Goal: Task Accomplishment & Management: Manage account settings

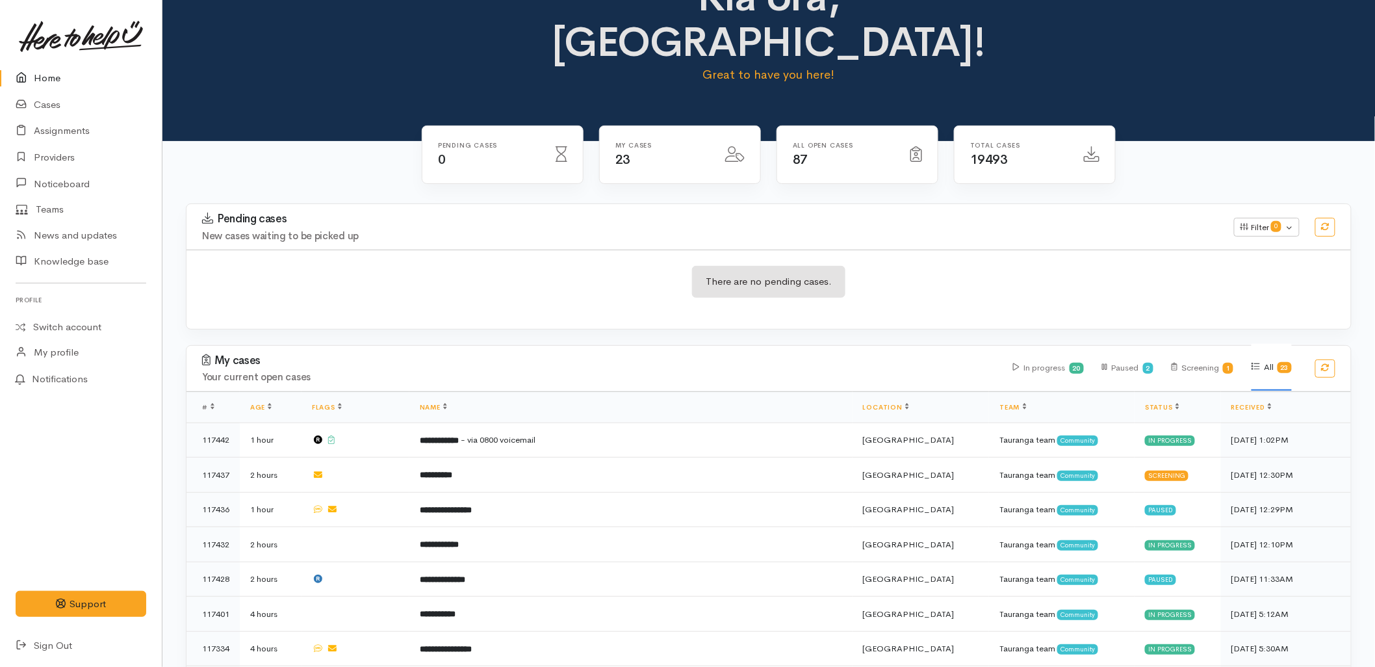
scroll to position [72, 0]
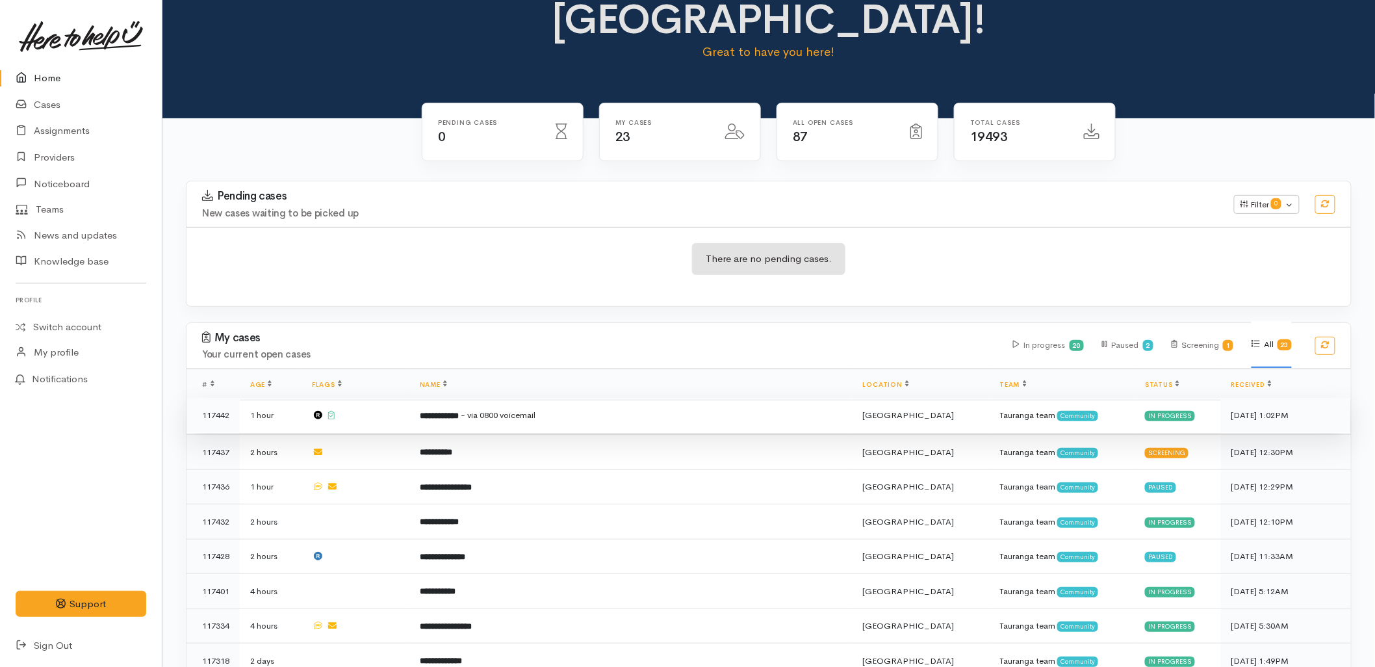
click at [534, 409] on span "- via 0800 voicemail" at bounding box center [498, 414] width 75 height 11
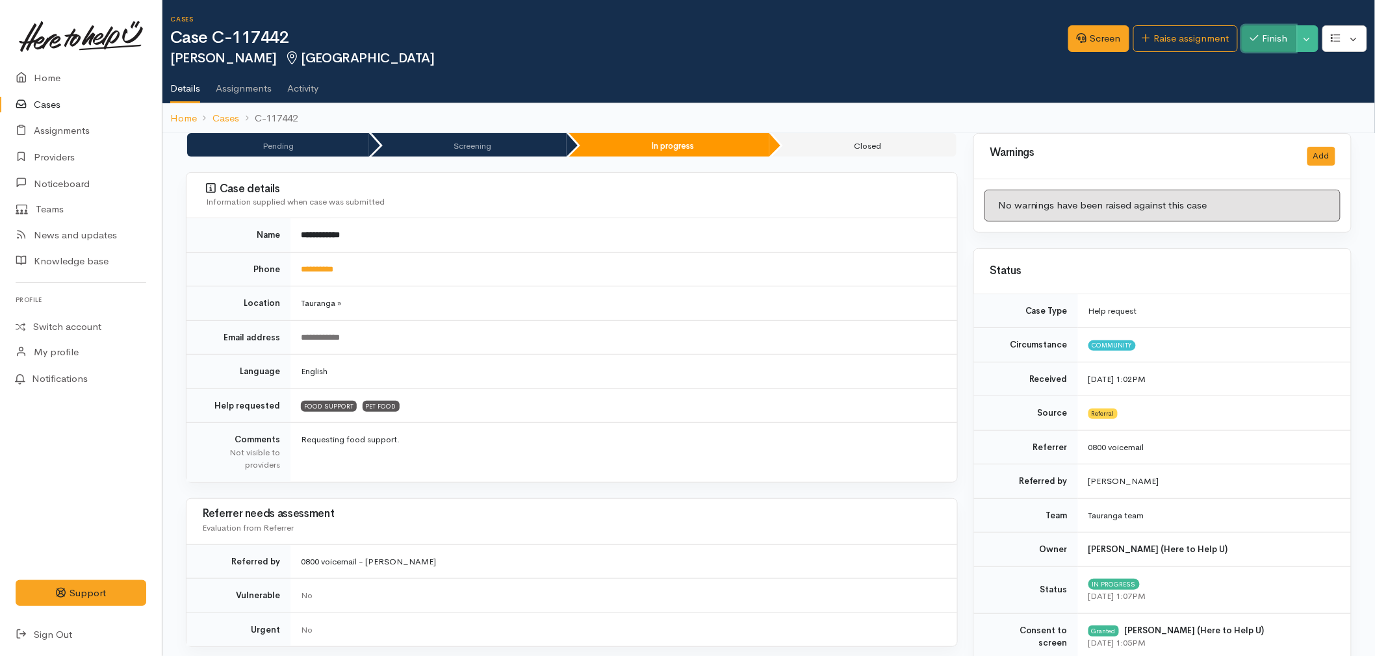
click at [1270, 50] on button "Finish" at bounding box center [1269, 38] width 55 height 27
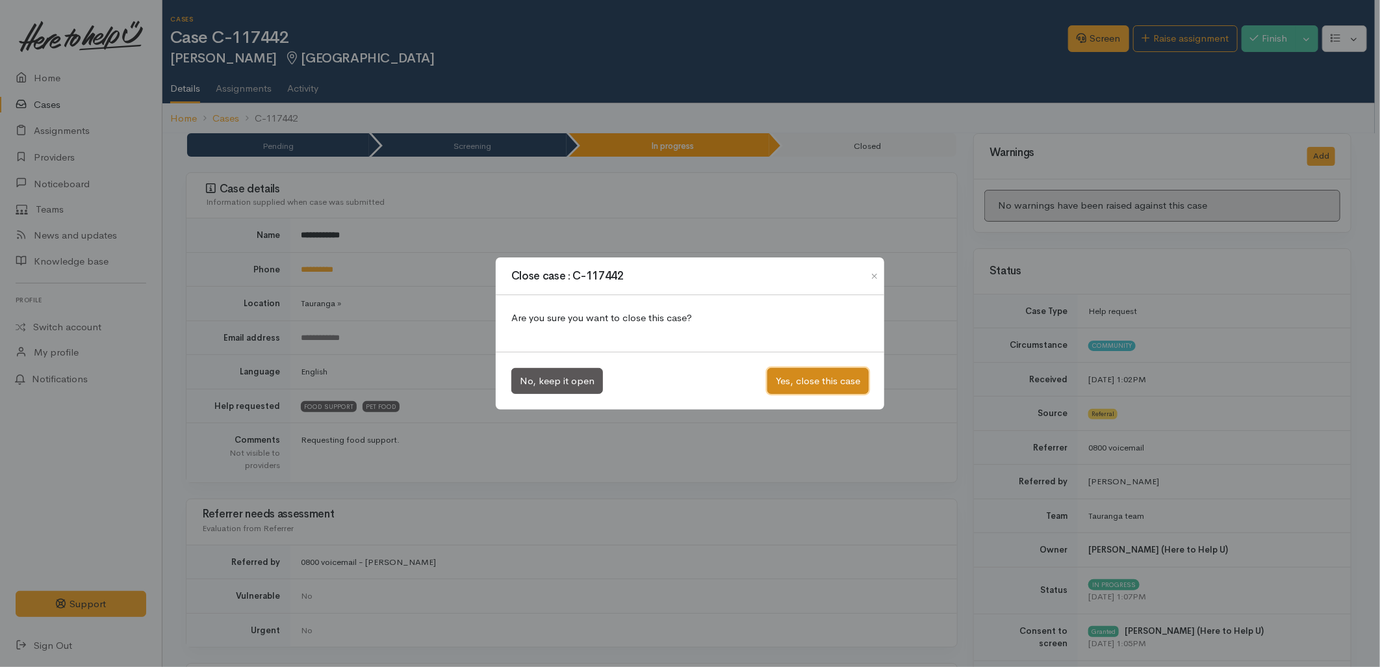
click at [819, 387] on button "Yes, close this case" at bounding box center [817, 381] width 101 height 27
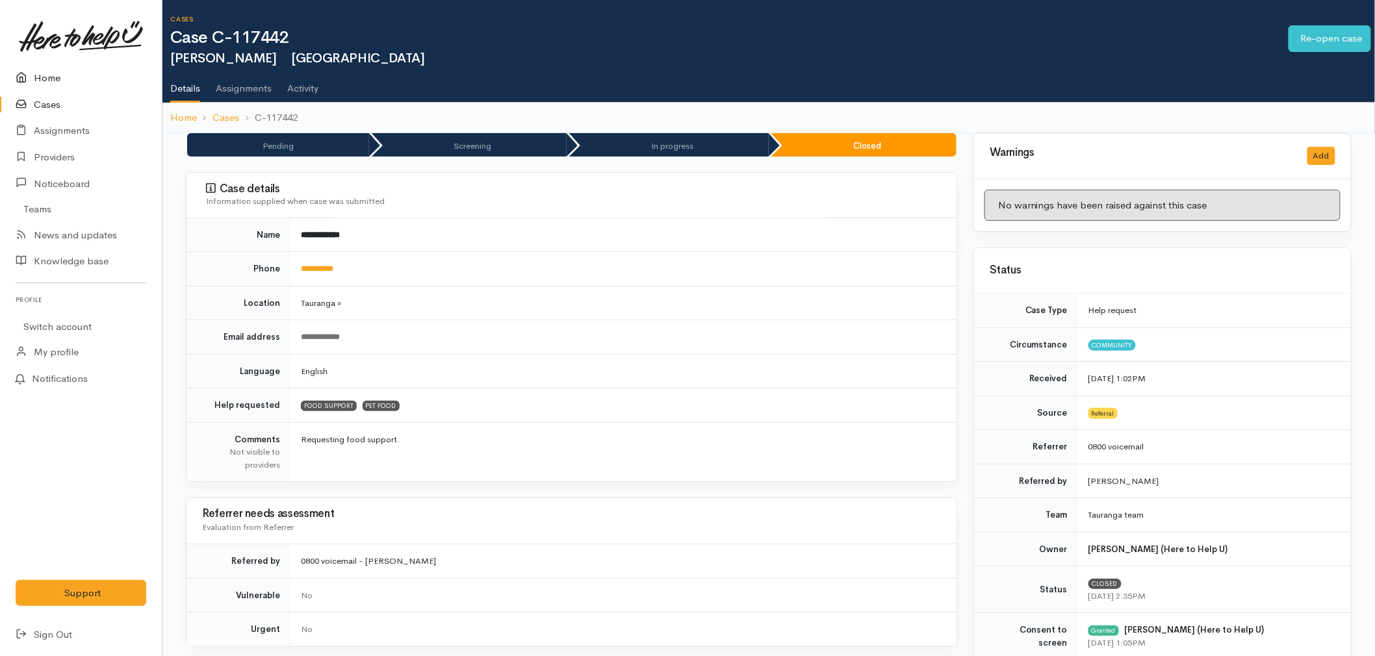
click at [14, 73] on link "Home" at bounding box center [81, 78] width 162 height 27
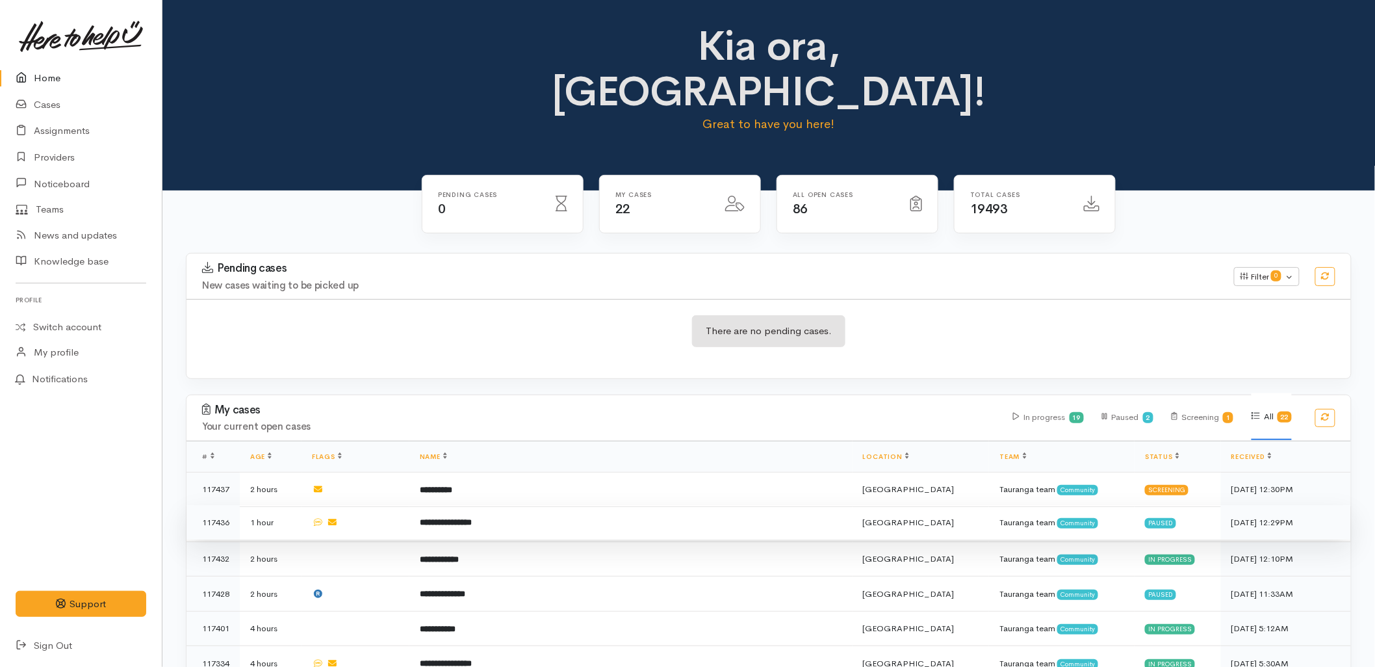
click at [618, 505] on td "**********" at bounding box center [630, 522] width 443 height 35
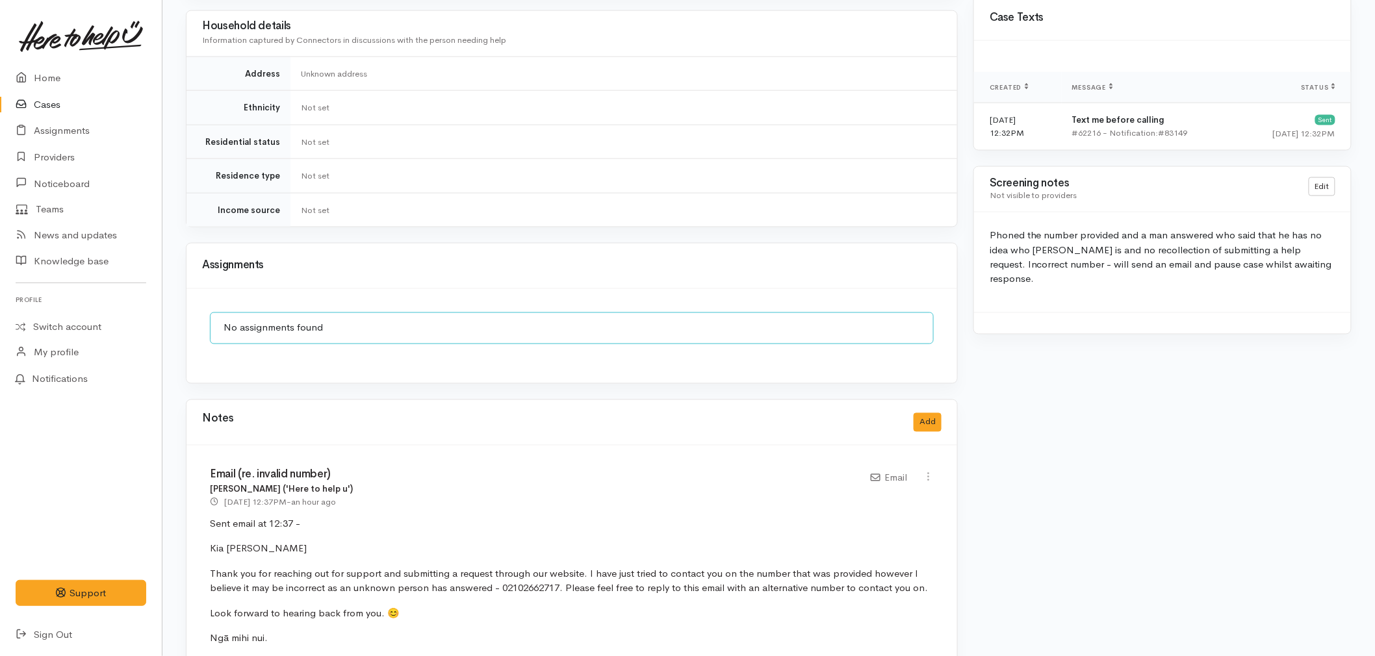
scroll to position [791, 0]
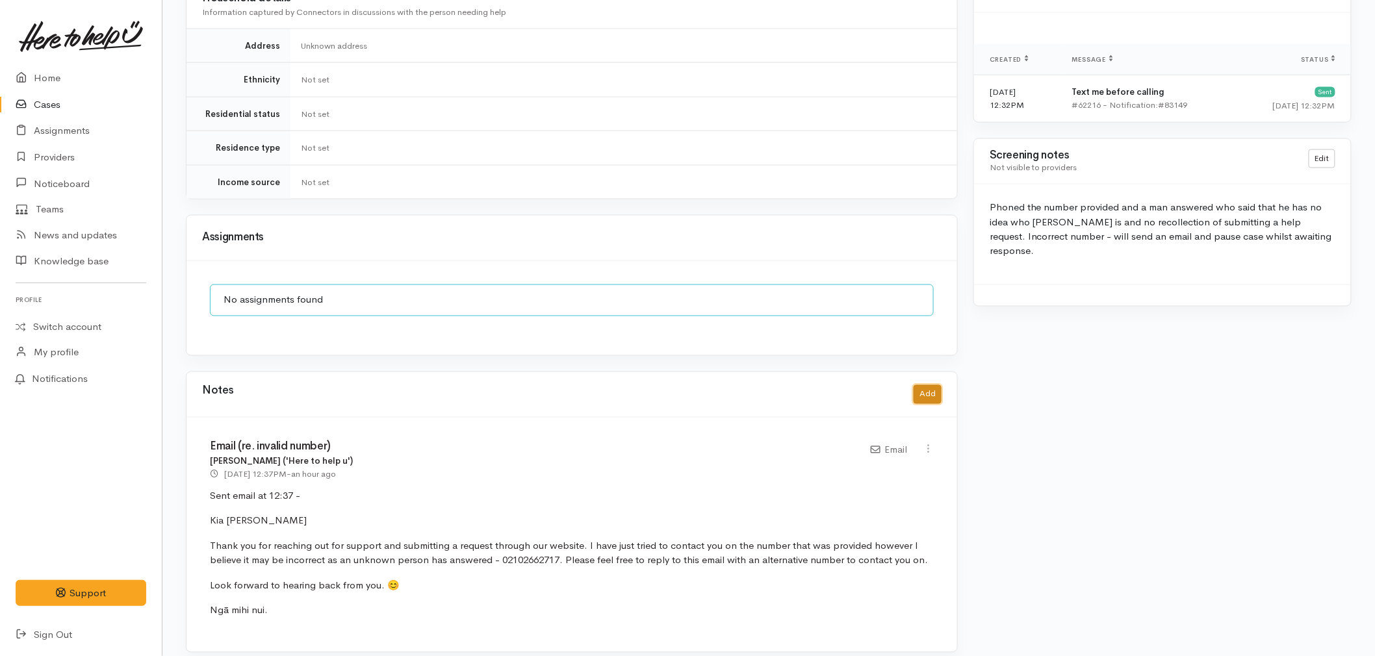
click at [932, 385] on button "Add" at bounding box center [927, 394] width 28 height 19
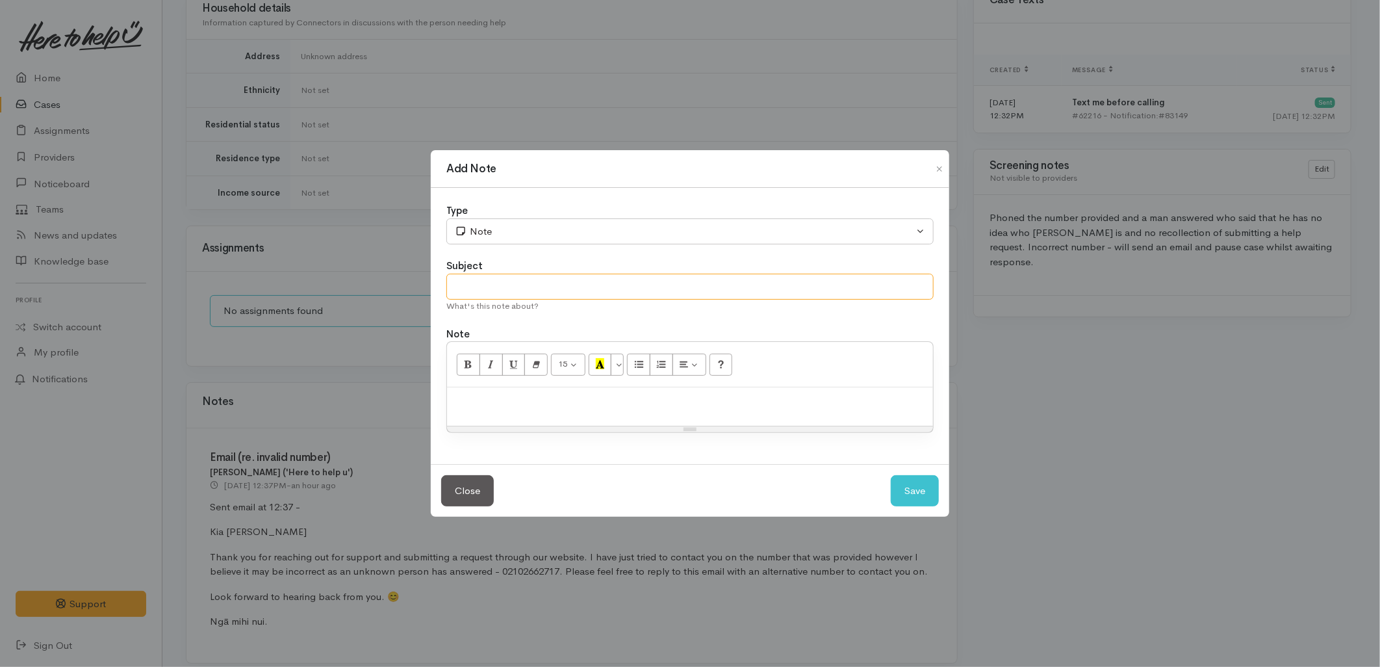
click at [549, 290] on input "text" at bounding box center [689, 287] width 487 height 27
type input "Cancelling Case"
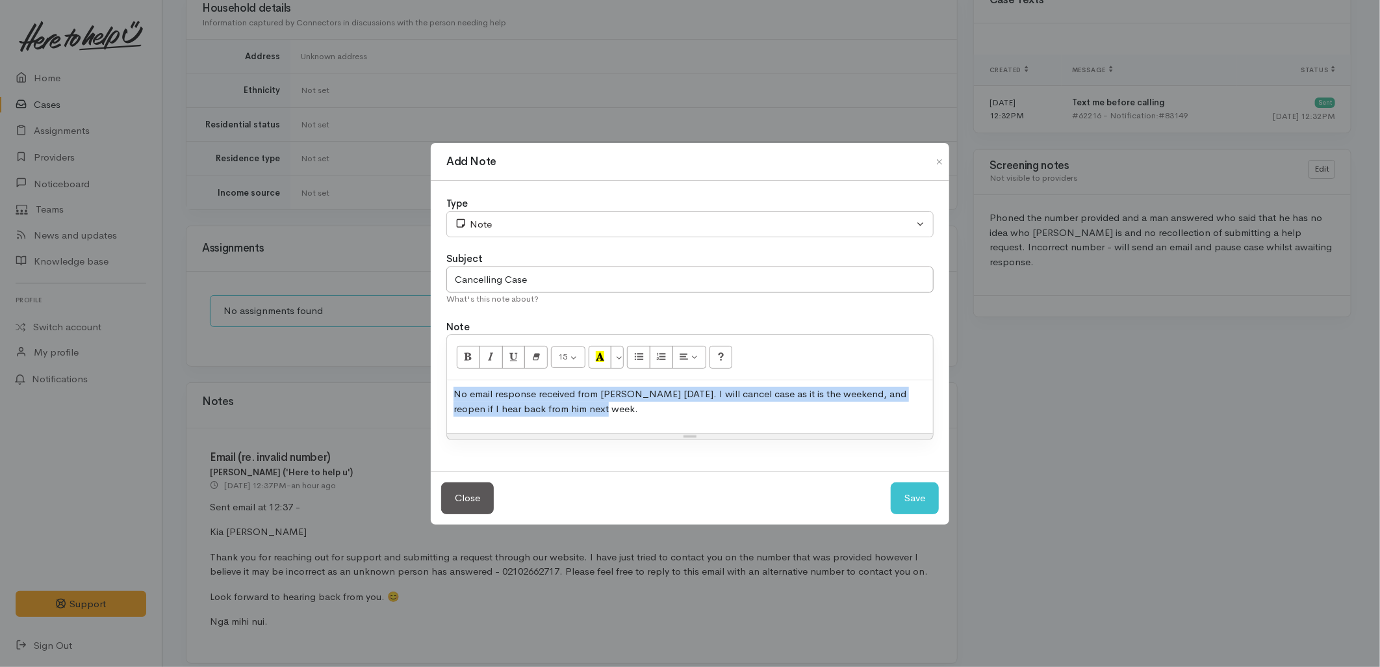
click at [774, 394] on p "No email response received from Anthony today. I will cancel case as it is the …" at bounding box center [689, 401] width 473 height 29
copy p "No email response received from Anthony today. I will cancel case as it is now …"
click at [917, 494] on button "Save" at bounding box center [915, 498] width 48 height 32
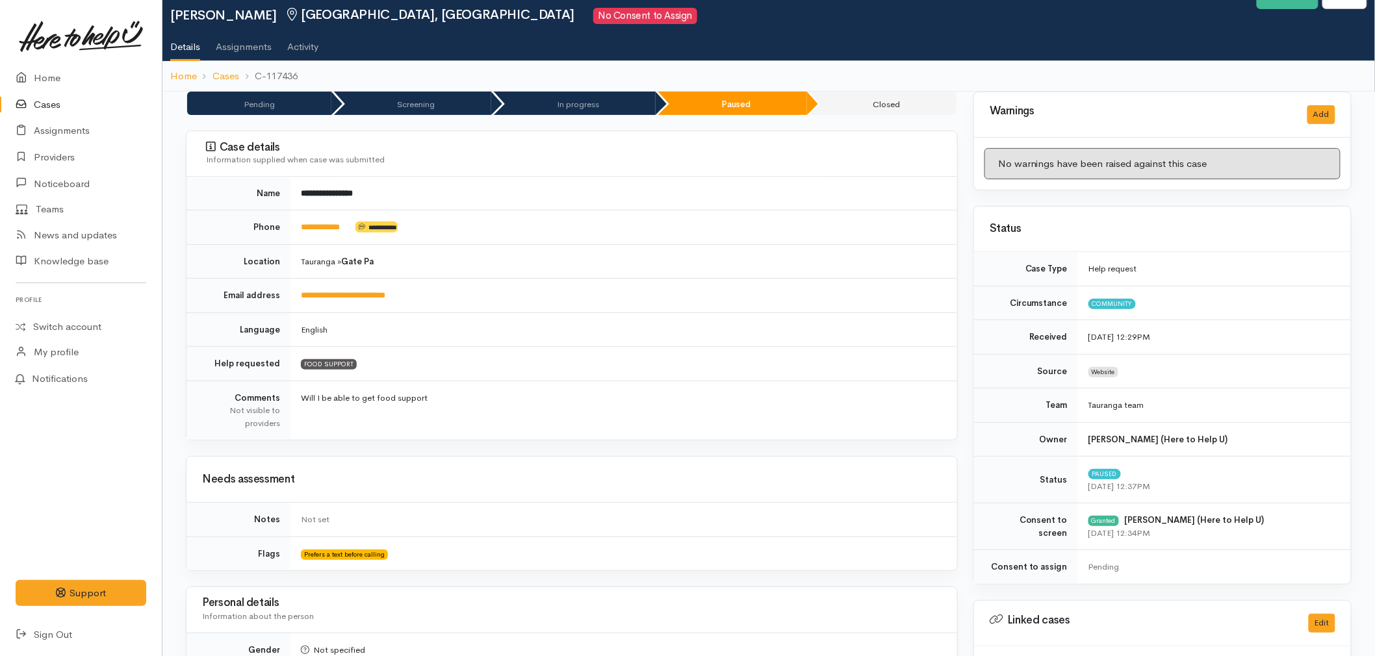
scroll to position [0, 0]
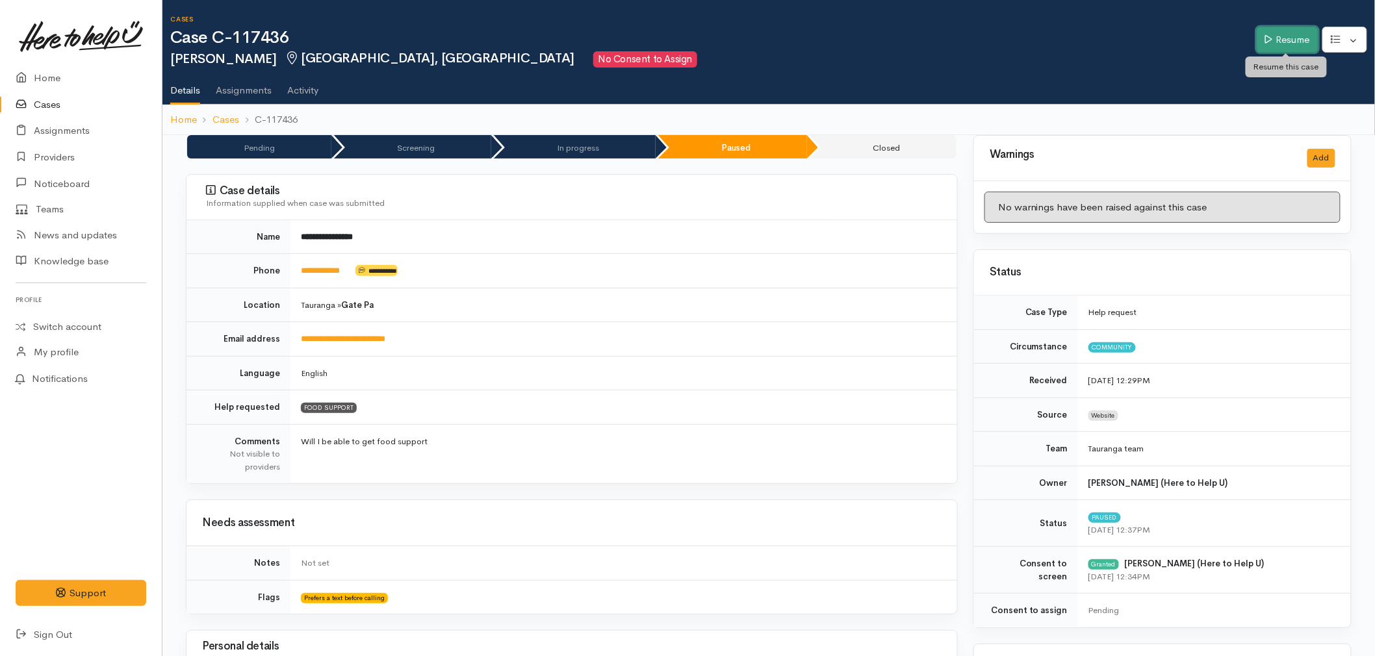
click at [1305, 41] on link "Resume" at bounding box center [1287, 40] width 62 height 27
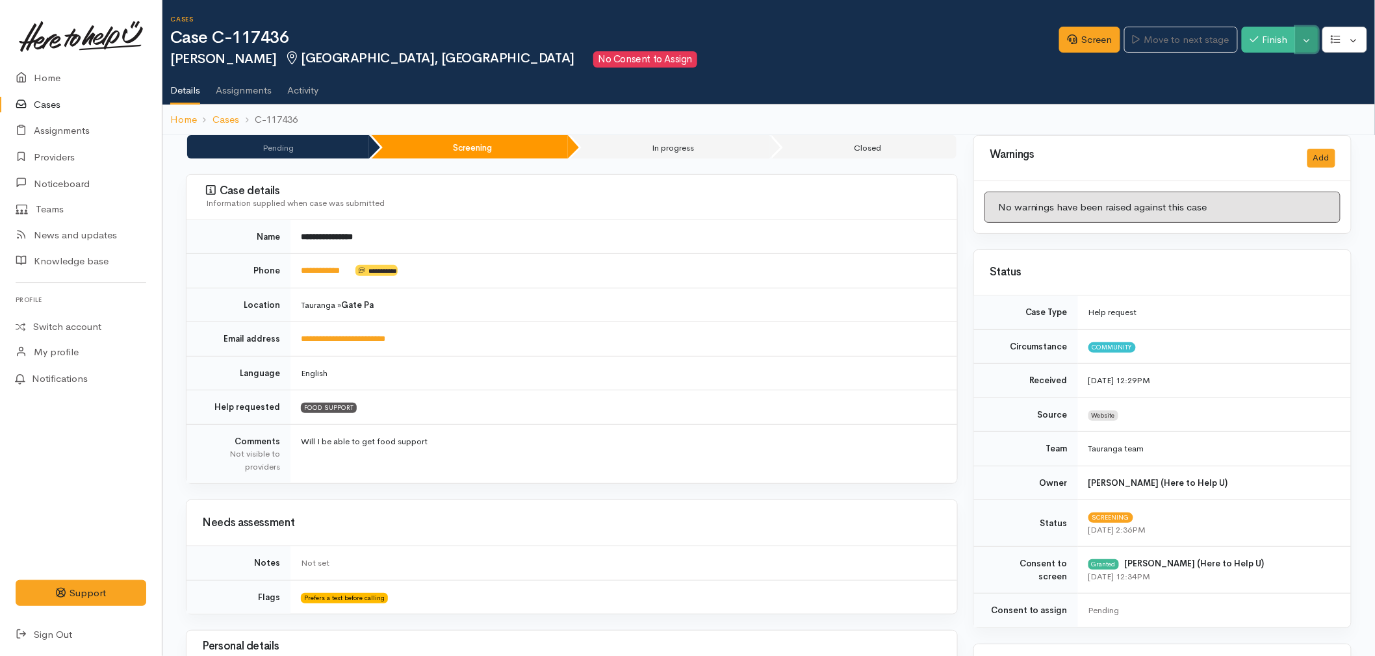
click at [1308, 43] on button "Toggle Dropdown" at bounding box center [1306, 40] width 23 height 27
click at [1231, 92] on icon at bounding box center [1233, 89] width 7 height 10
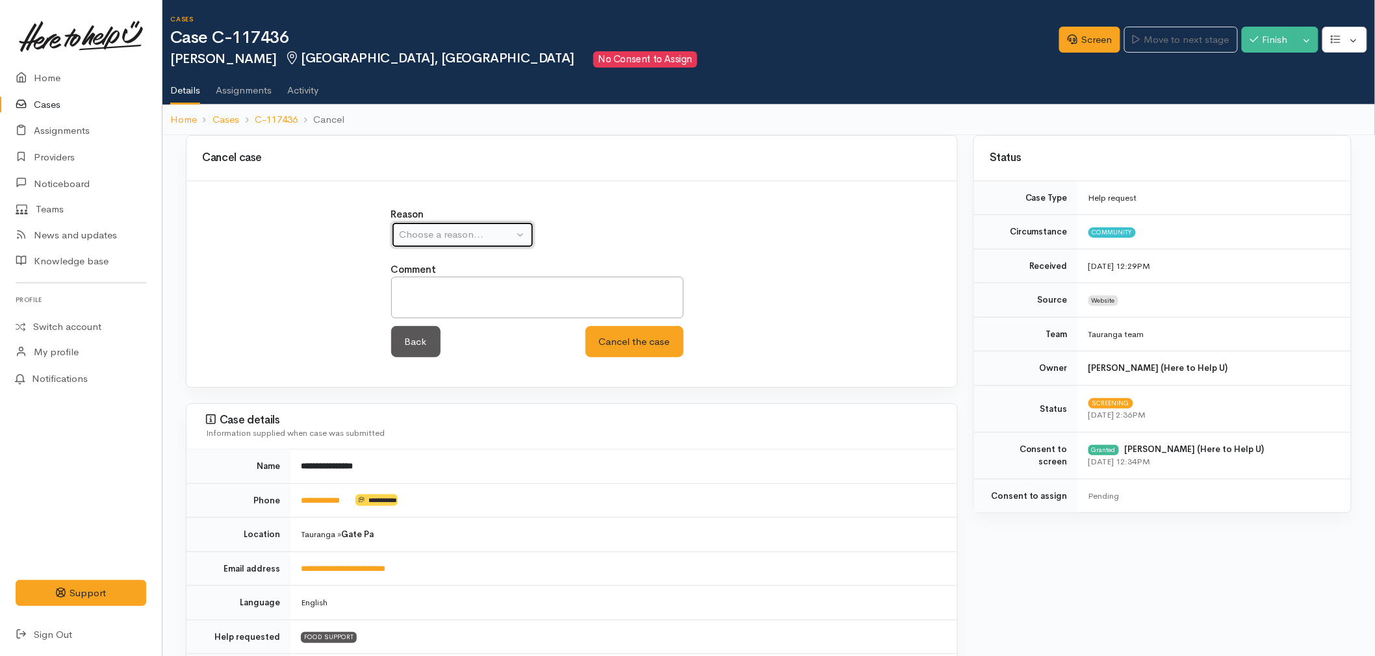
click at [416, 235] on div "Choose a reason..." at bounding box center [457, 234] width 114 height 15
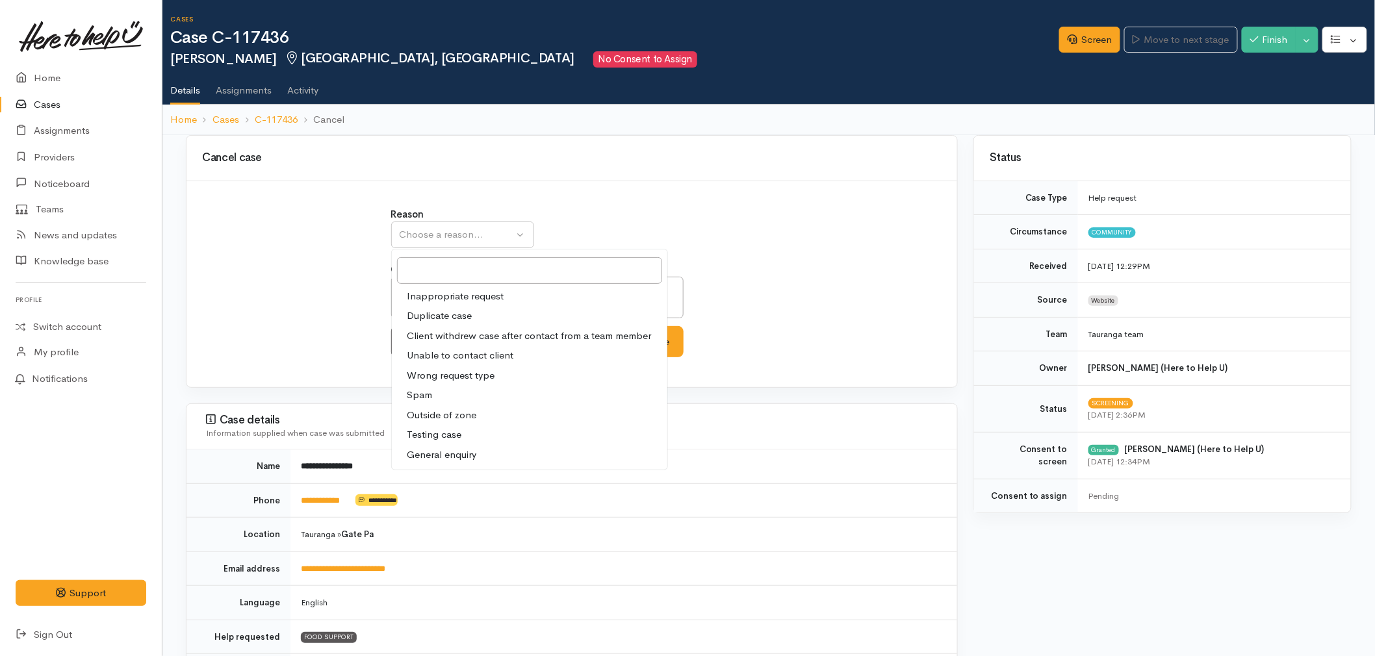
click at [433, 355] on span "Unable to contact client" at bounding box center [460, 355] width 107 height 15
select select "4"
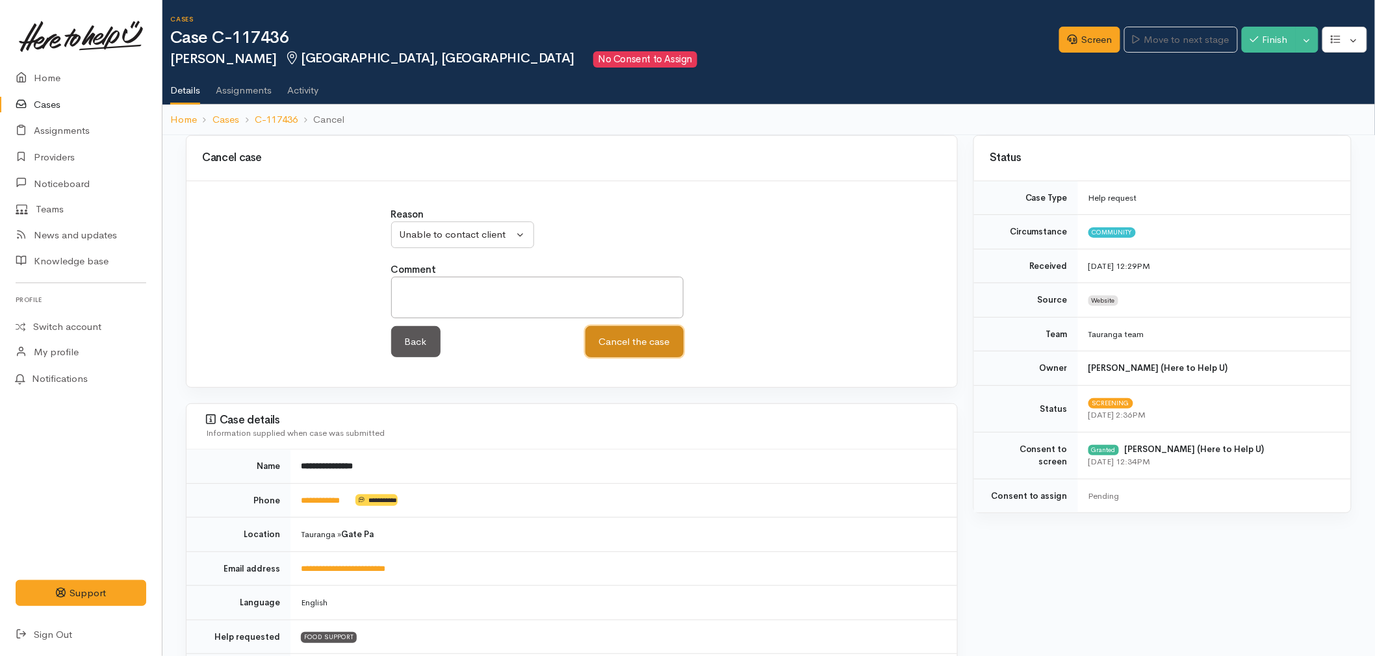
click at [667, 340] on button "Cancel the case" at bounding box center [634, 342] width 98 height 32
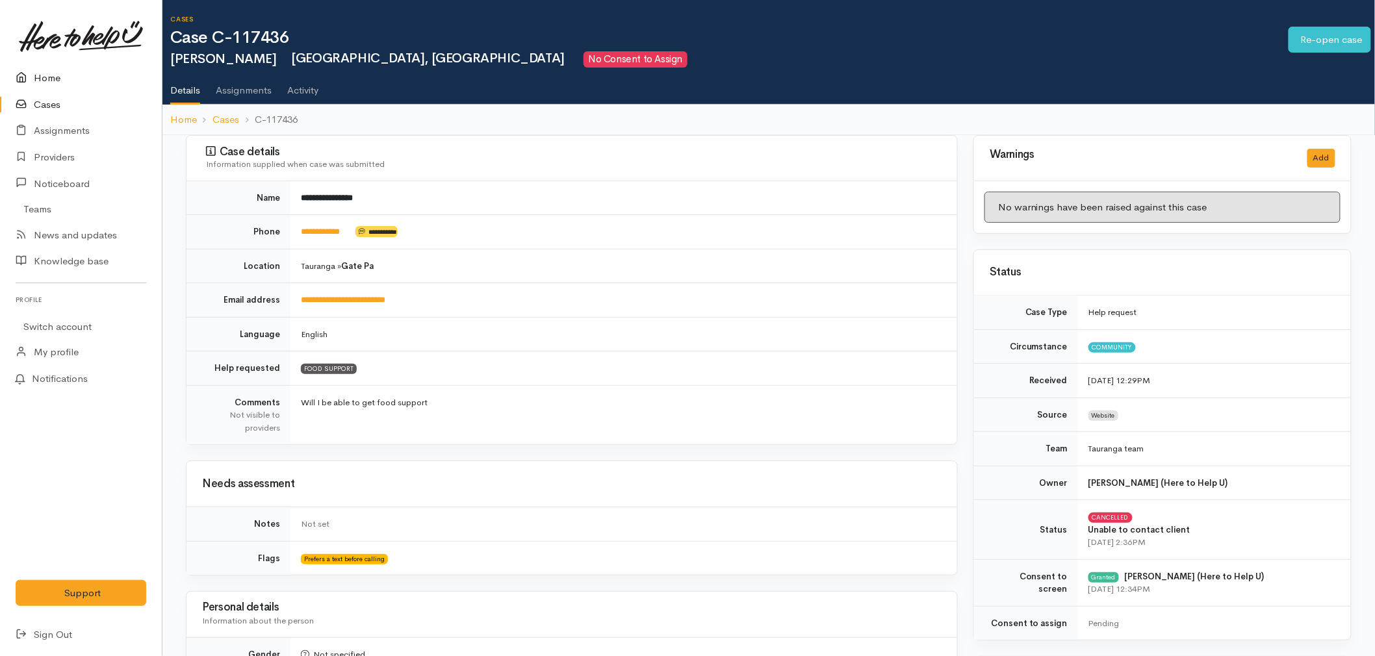
click at [53, 76] on link "Home" at bounding box center [81, 78] width 162 height 27
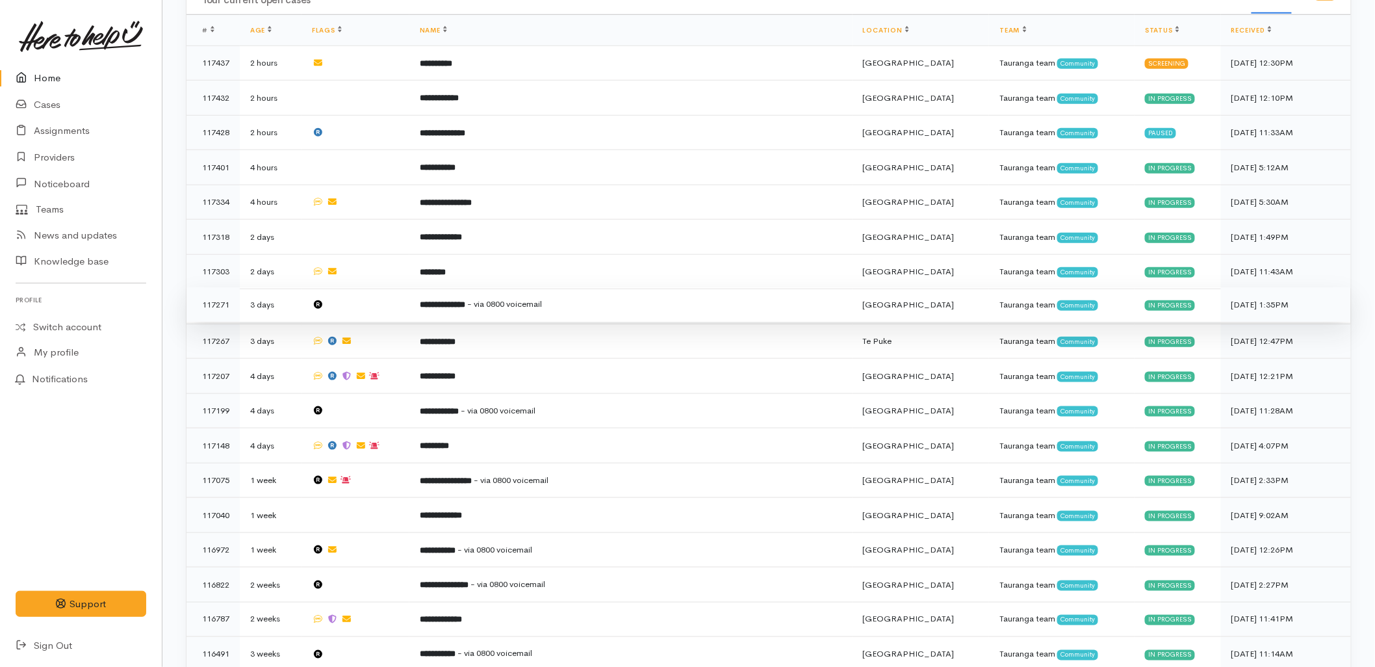
scroll to position [288, 0]
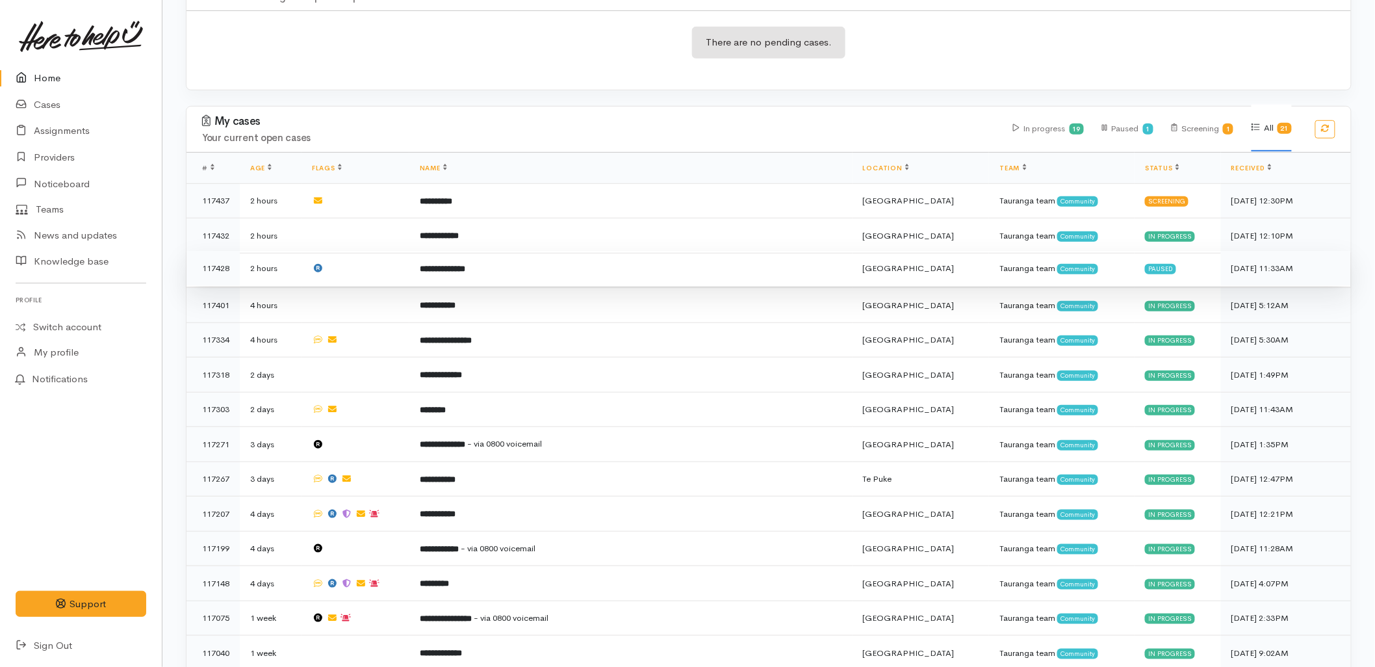
click at [543, 251] on td "**********" at bounding box center [630, 268] width 443 height 35
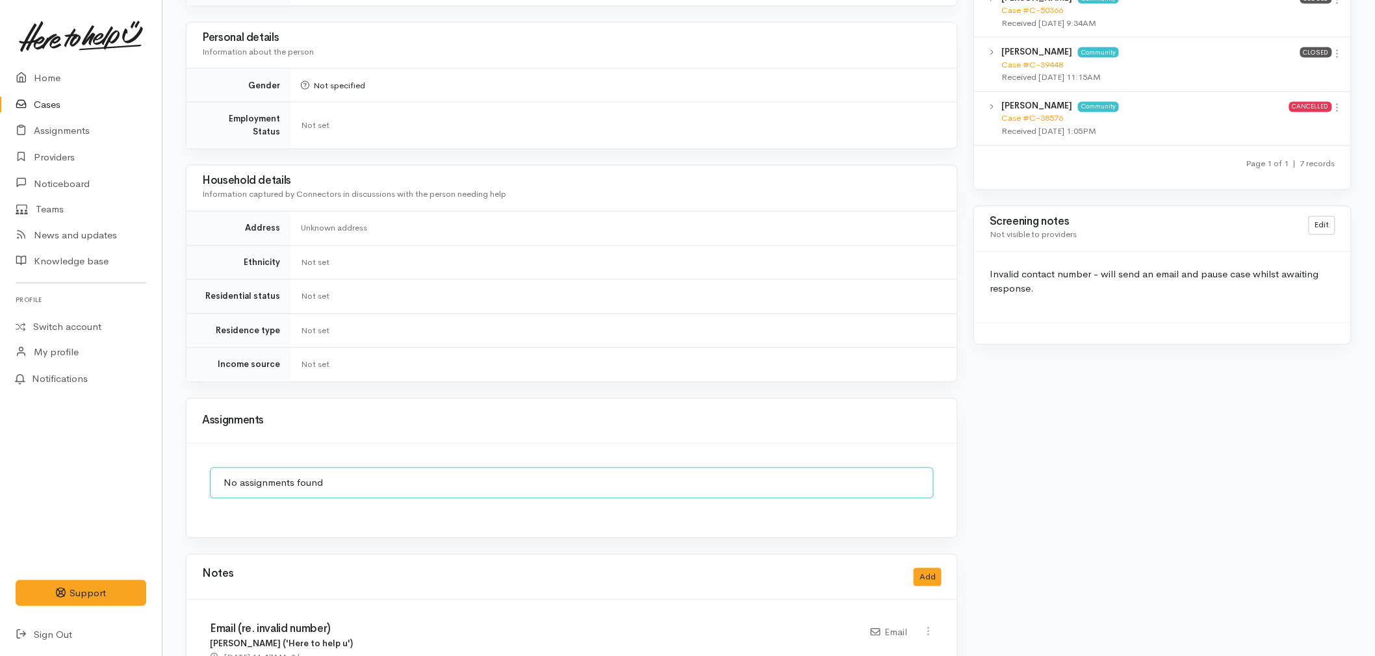
scroll to position [938, 0]
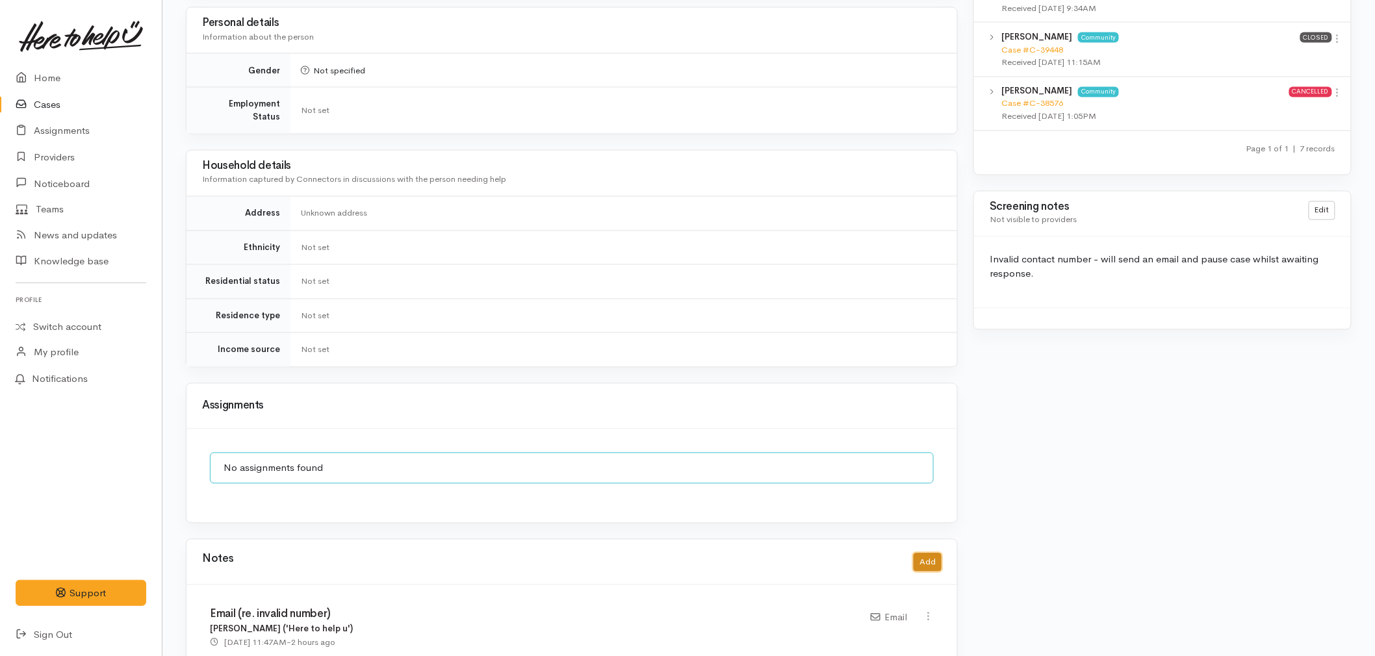
click at [923, 554] on button "Add" at bounding box center [927, 563] width 28 height 19
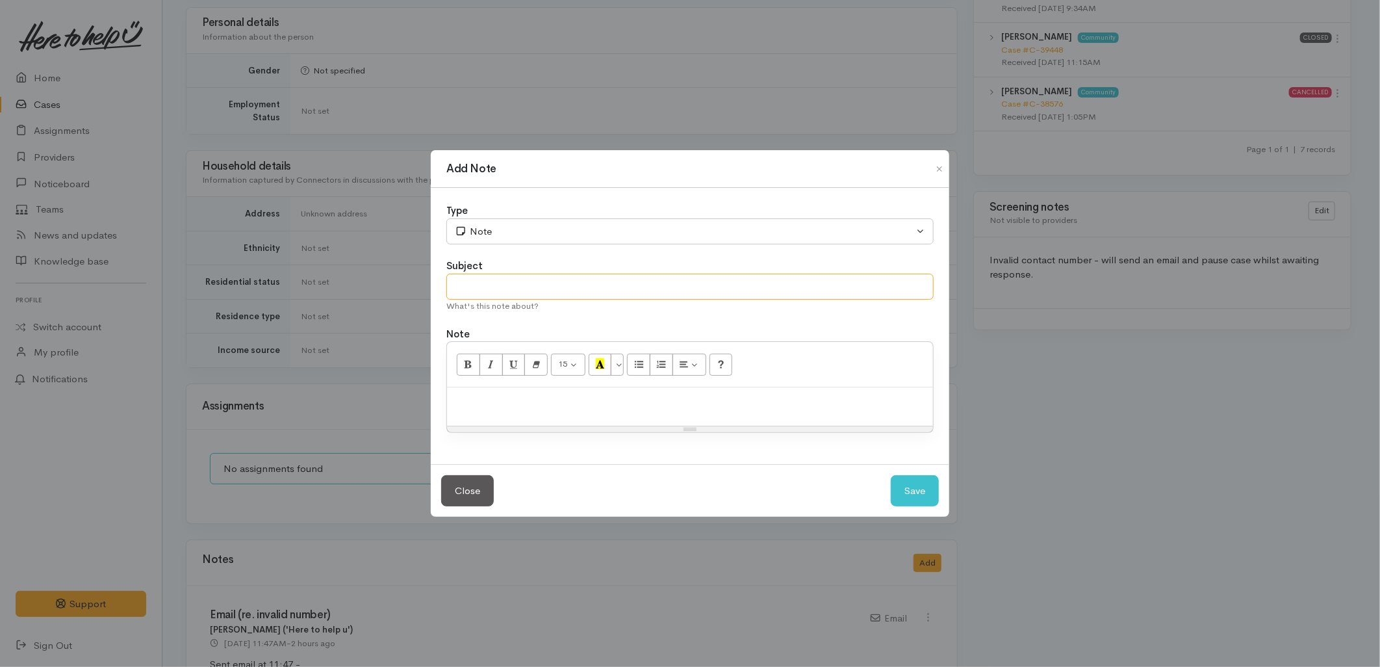
click at [476, 293] on input "text" at bounding box center [689, 287] width 487 height 27
type input "Cancelling Case"
paste div
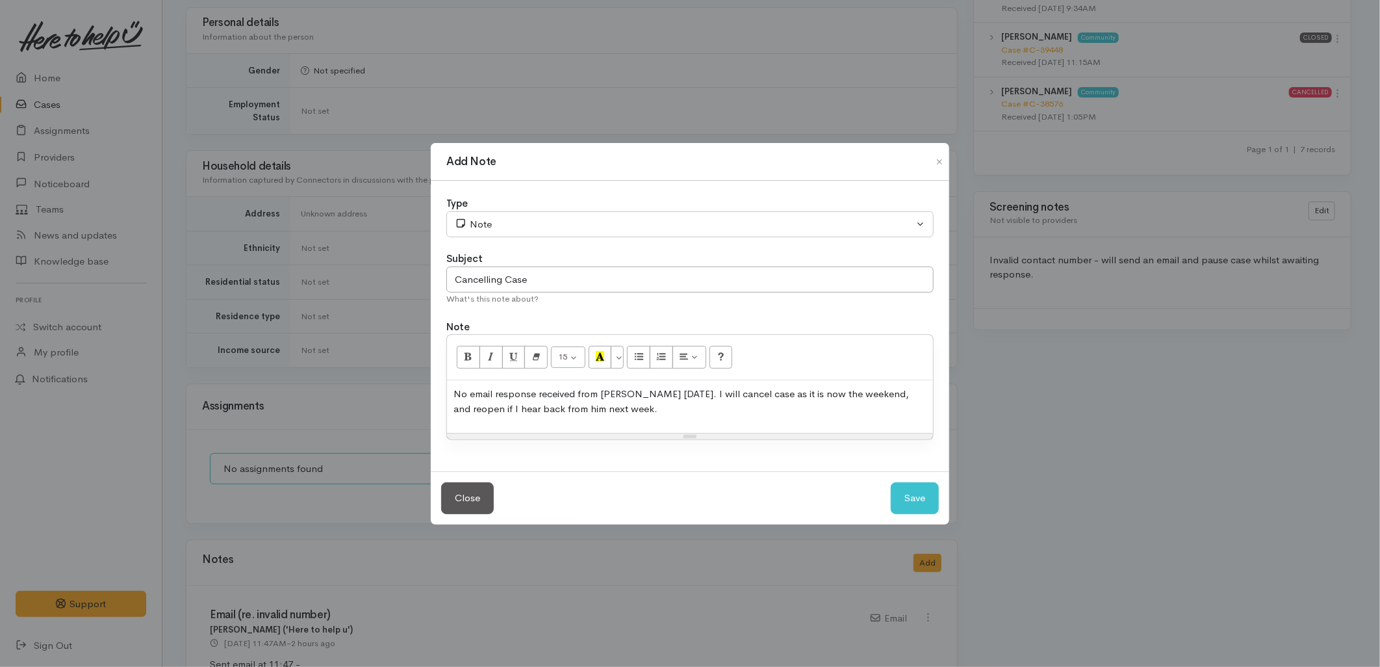
click at [620, 394] on p "No email response received from Anthony today. I will cancel case as it is now …" at bounding box center [689, 401] width 473 height 29
click at [639, 414] on p "No email response received from Anaru today. I will cancel case as it is now th…" at bounding box center [689, 401] width 473 height 29
click at [920, 500] on button "Save" at bounding box center [915, 498] width 48 height 32
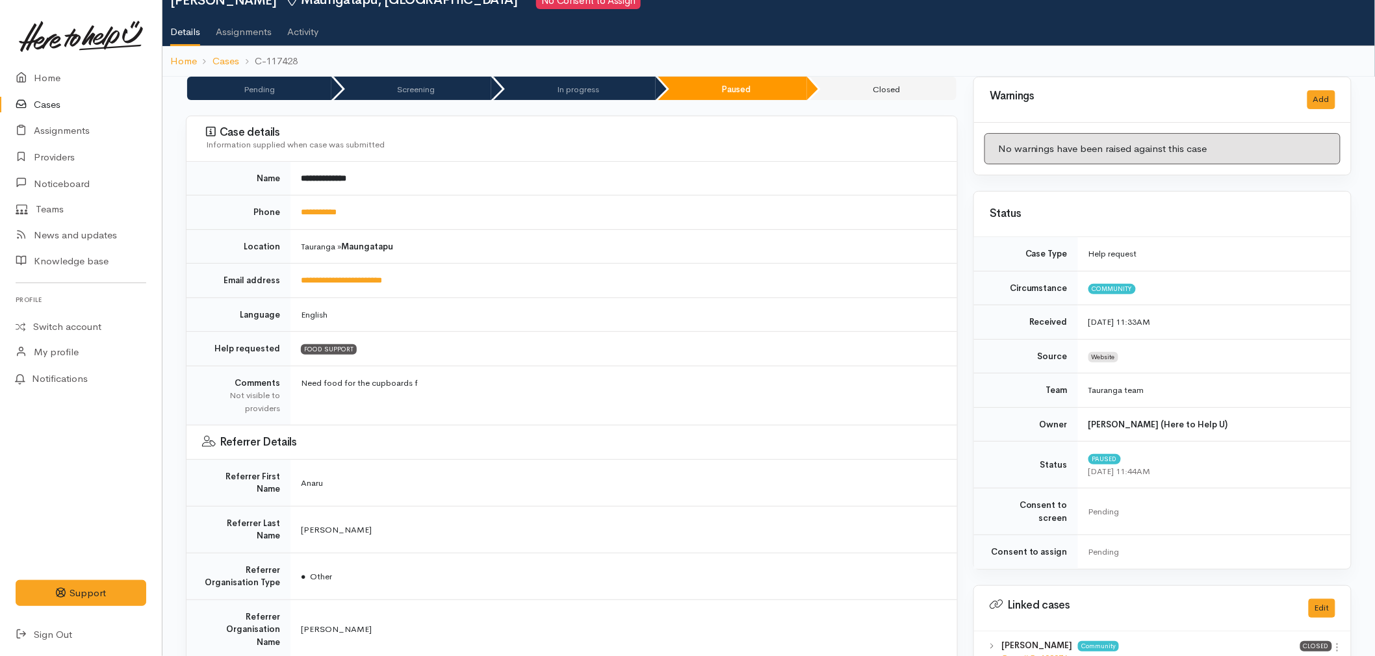
scroll to position [0, 0]
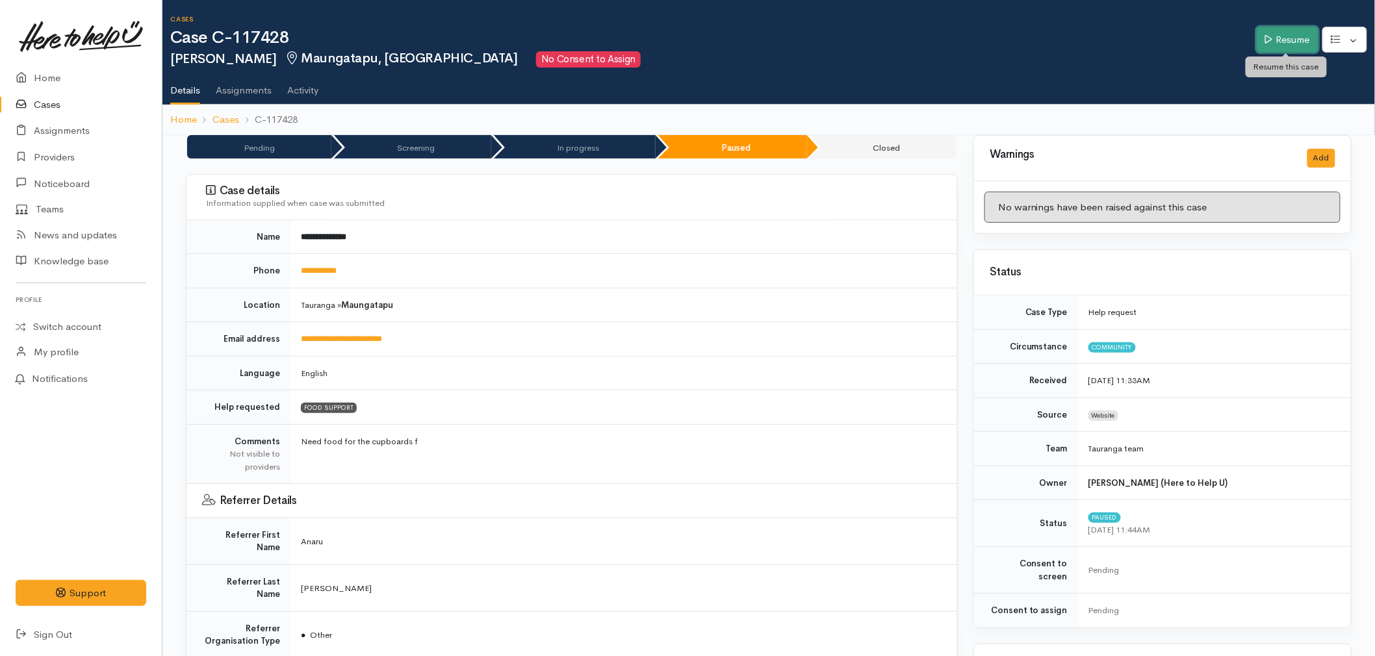
click at [1279, 31] on link "Resume" at bounding box center [1287, 40] width 62 height 27
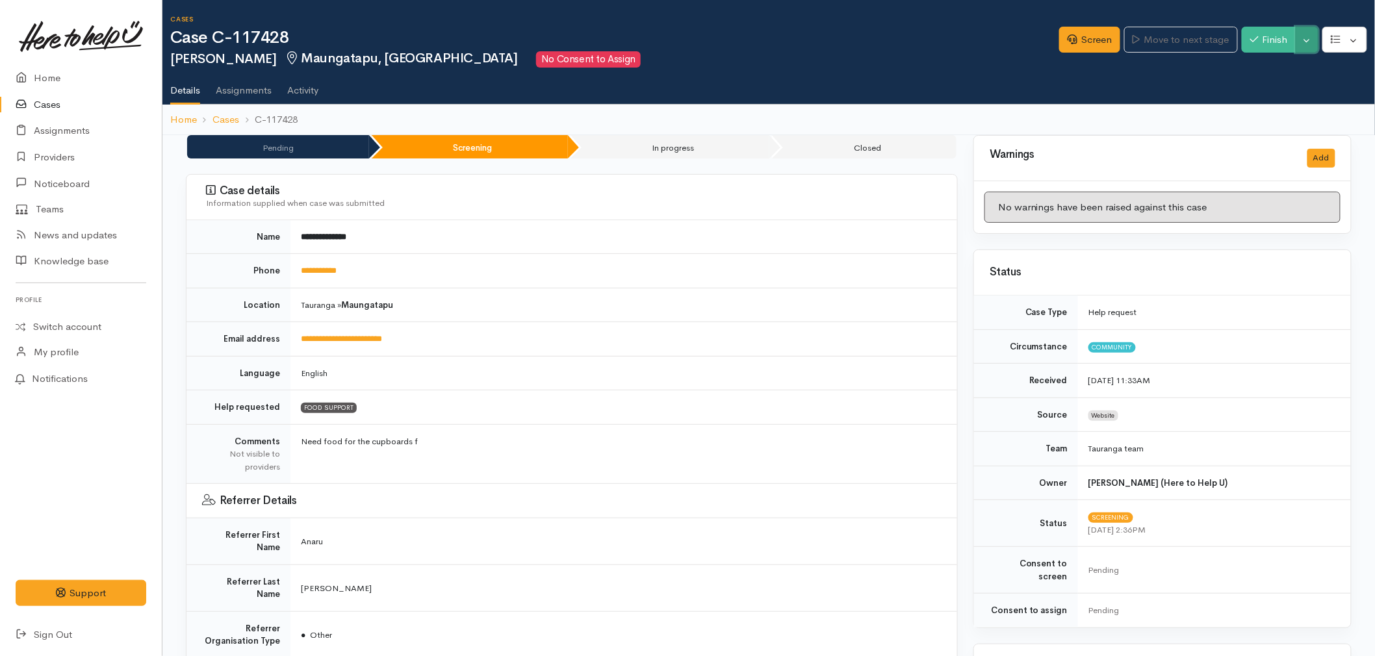
click at [1301, 41] on button "Toggle Dropdown" at bounding box center [1306, 40] width 23 height 27
click at [1254, 89] on link "Cancel" at bounding box center [1265, 89] width 103 height 20
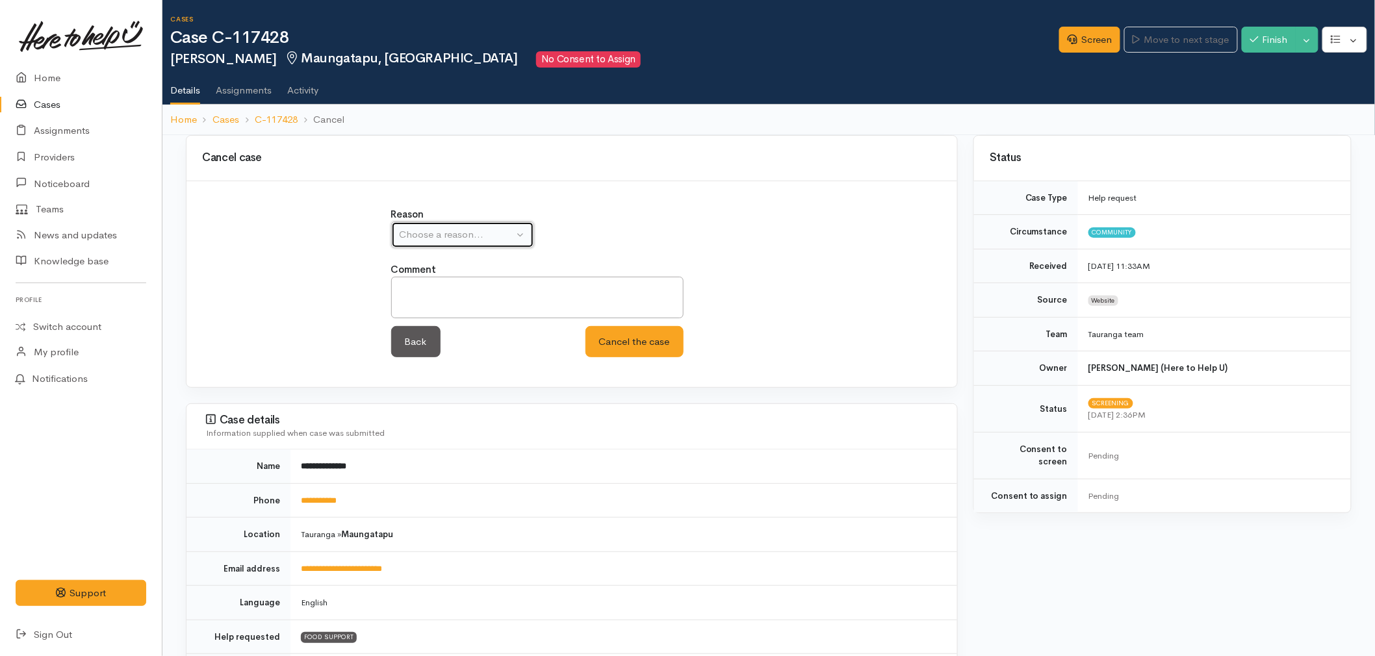
click at [440, 232] on div "Choose a reason..." at bounding box center [457, 234] width 114 height 15
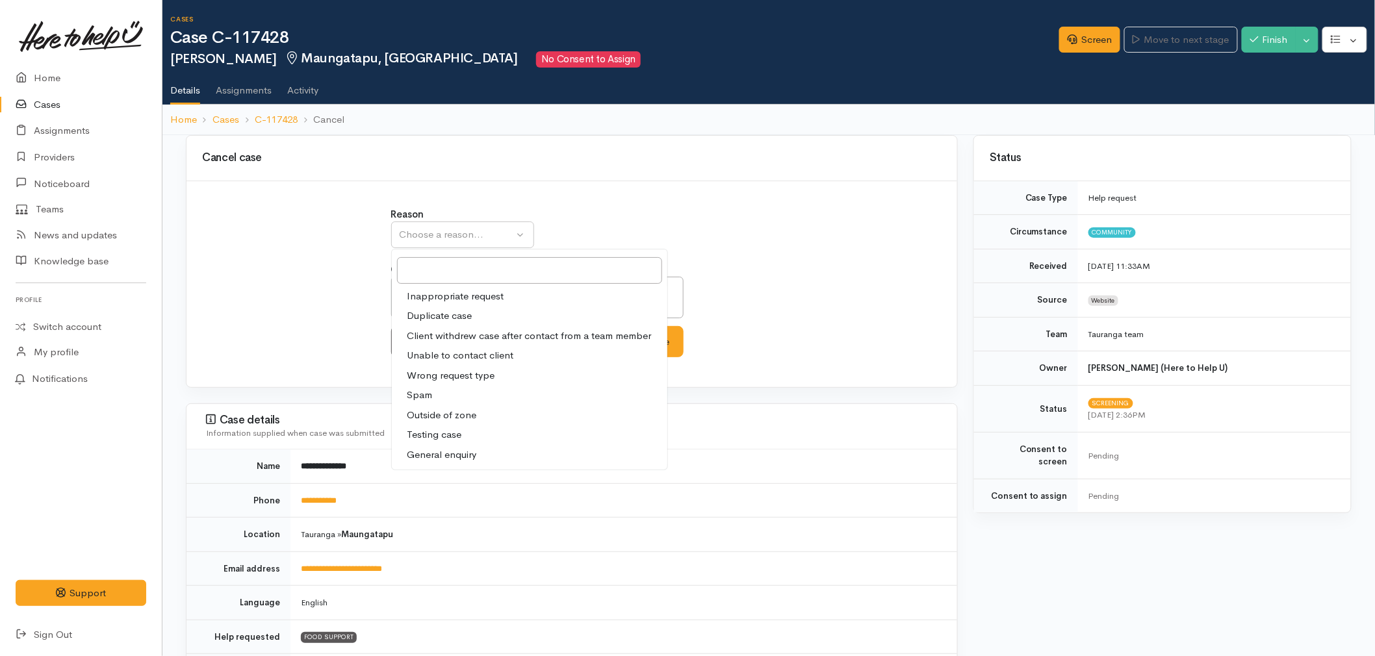
click at [448, 356] on span "Unable to contact client" at bounding box center [460, 355] width 107 height 15
select select "4"
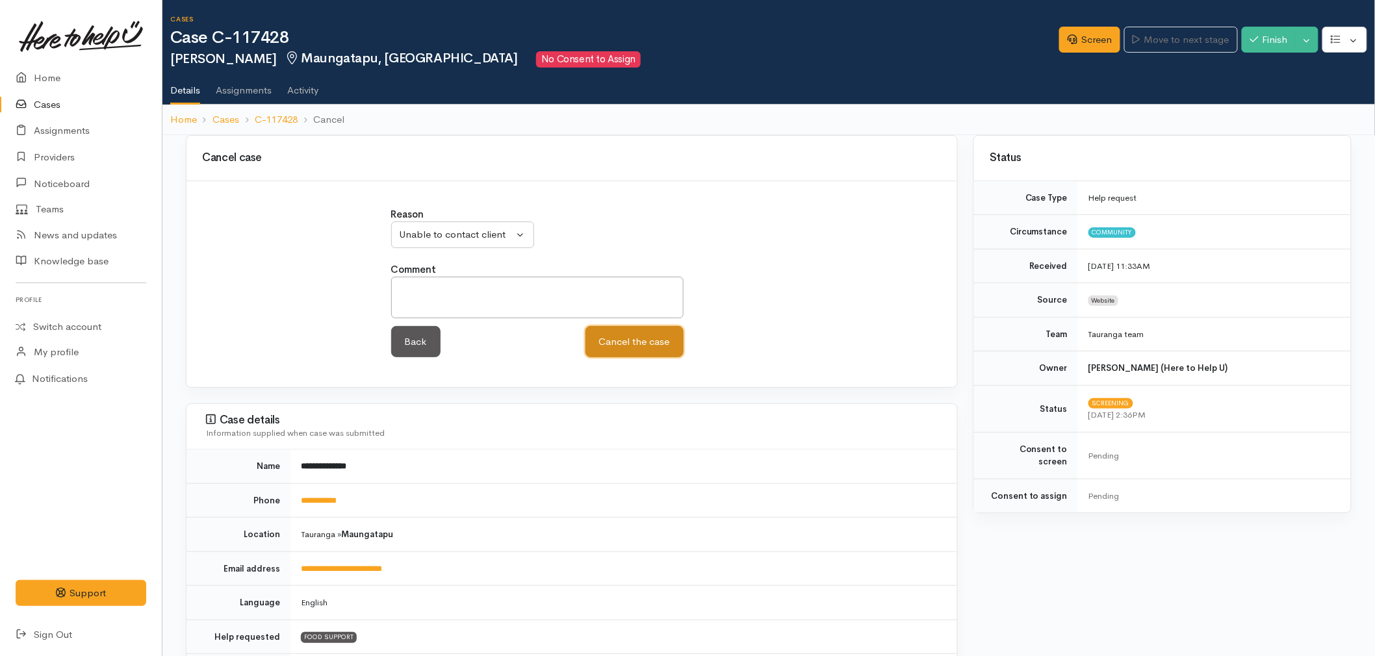
click at [658, 353] on button "Cancel the case" at bounding box center [634, 342] width 98 height 32
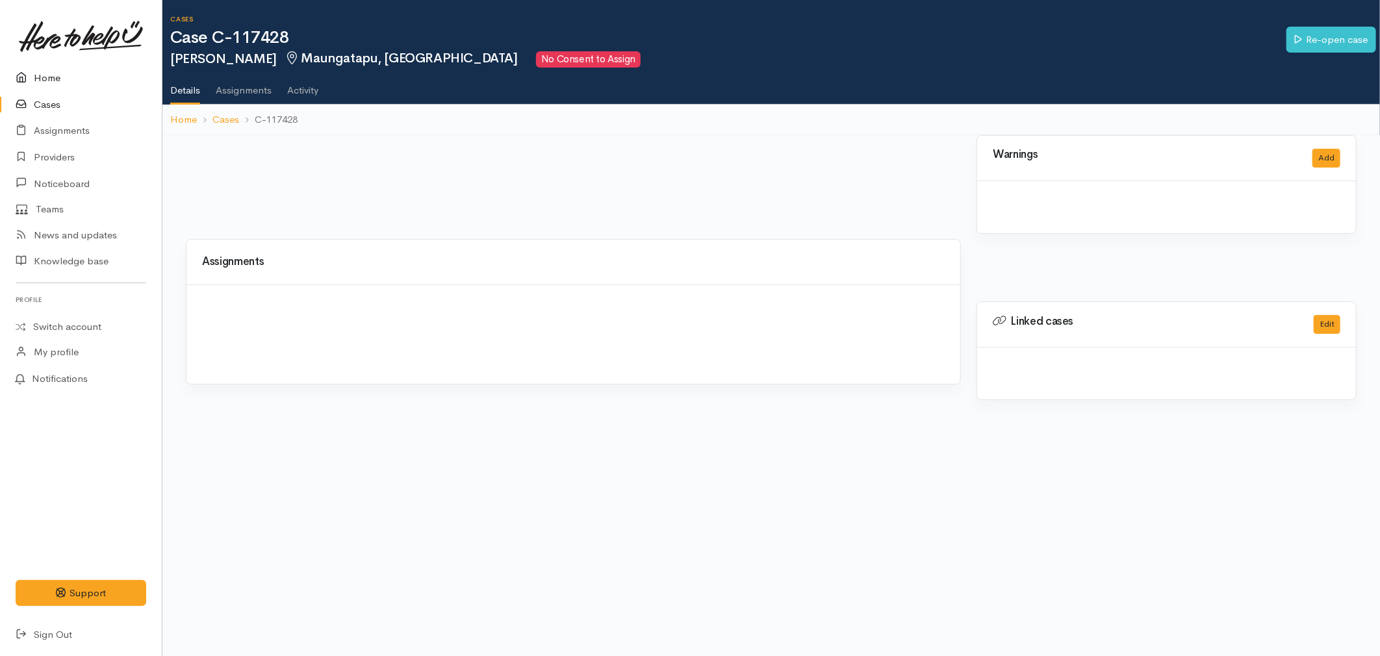
click at [42, 88] on link "Home" at bounding box center [81, 78] width 162 height 27
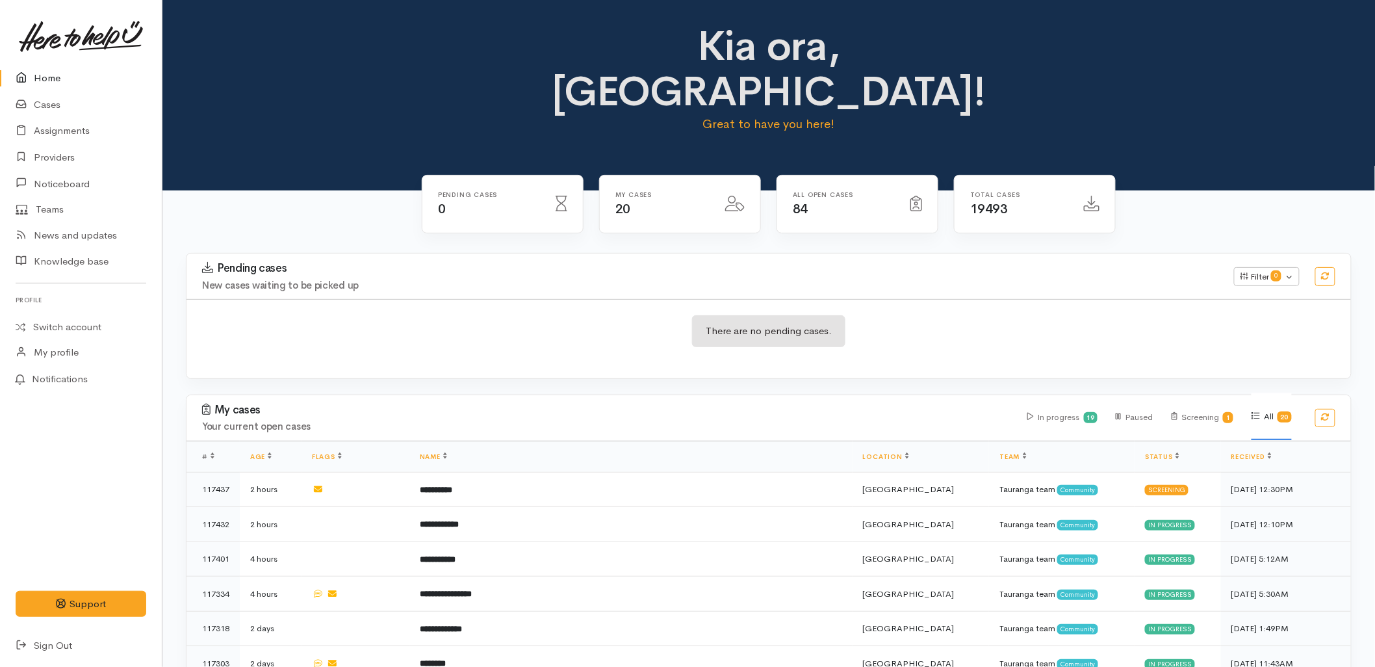
click at [888, 315] on div "There are no pending cases." at bounding box center [768, 338] width 1164 height 47
click at [657, 299] on div "There are no pending cases." at bounding box center [768, 338] width 1164 height 79
click at [378, 280] on h4 "New cases waiting to be picked up" at bounding box center [710, 285] width 1016 height 11
